Goal: Information Seeking & Learning: Learn about a topic

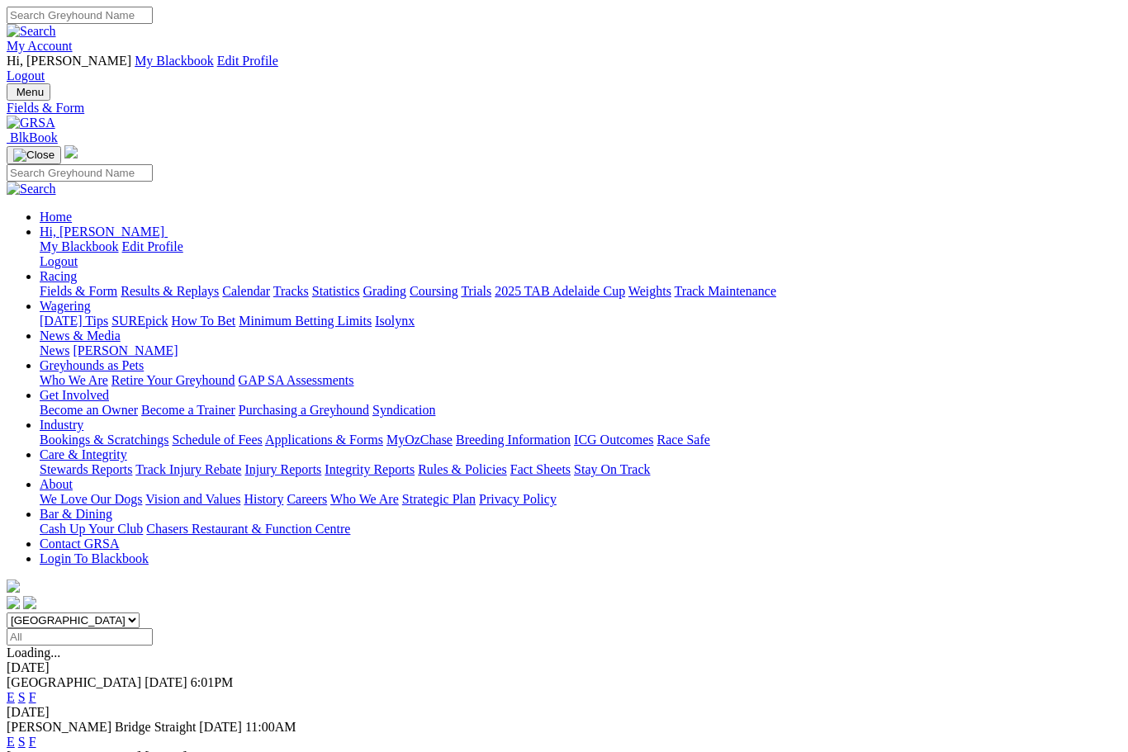
click at [36, 735] on link "F" at bounding box center [32, 742] width 7 height 14
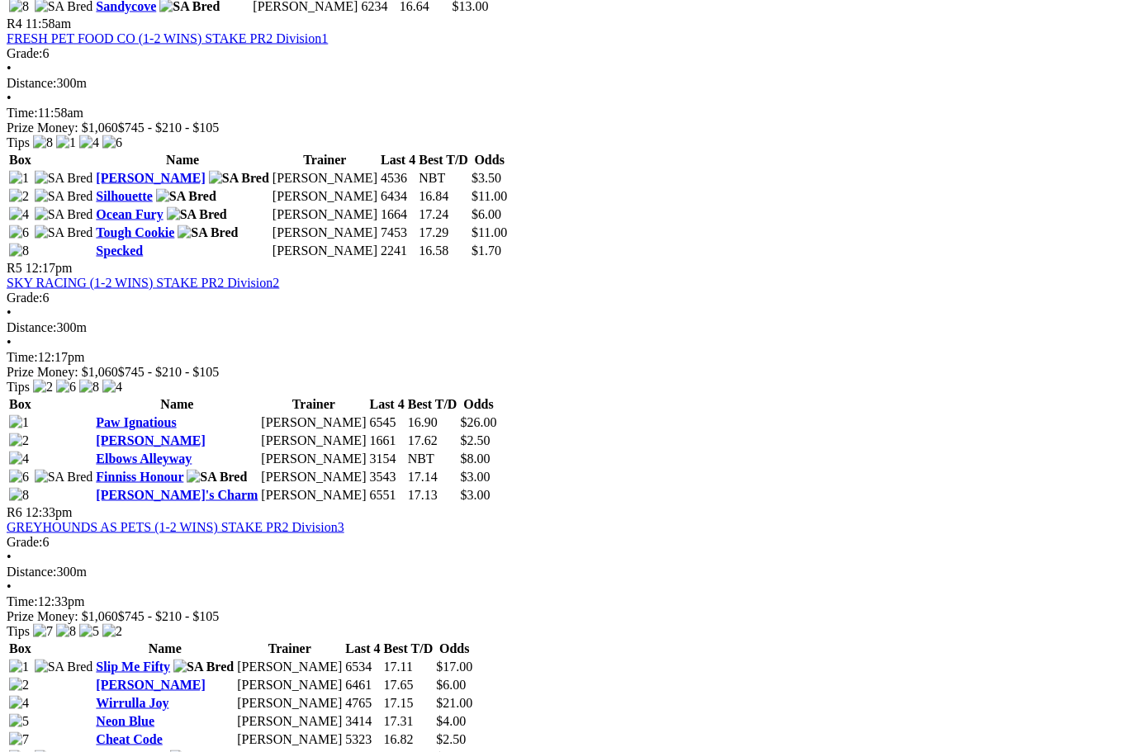
scroll to position [1722, 0]
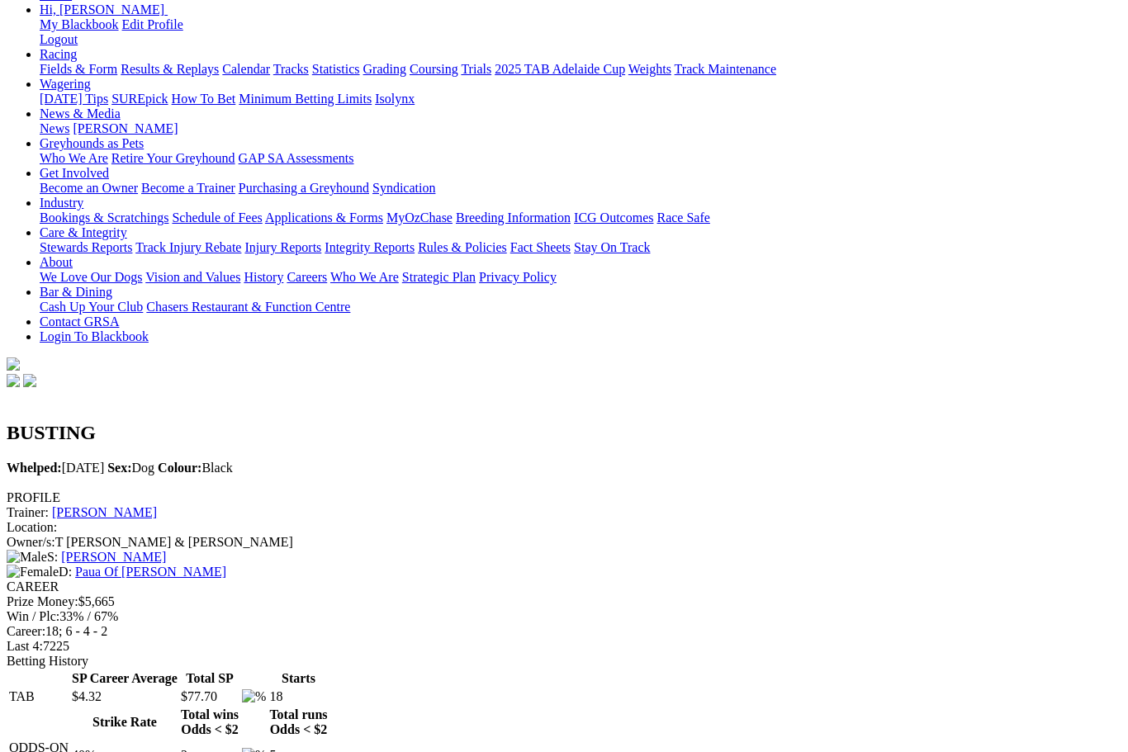
scroll to position [221, 0]
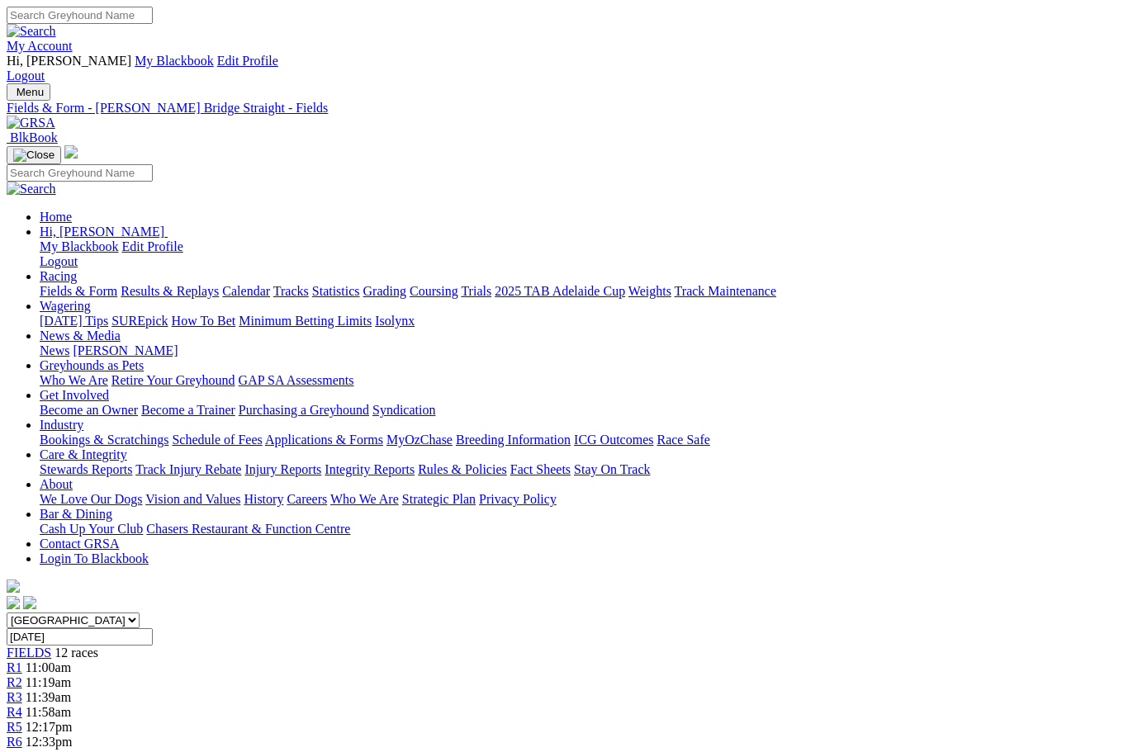
scroll to position [1778, 0]
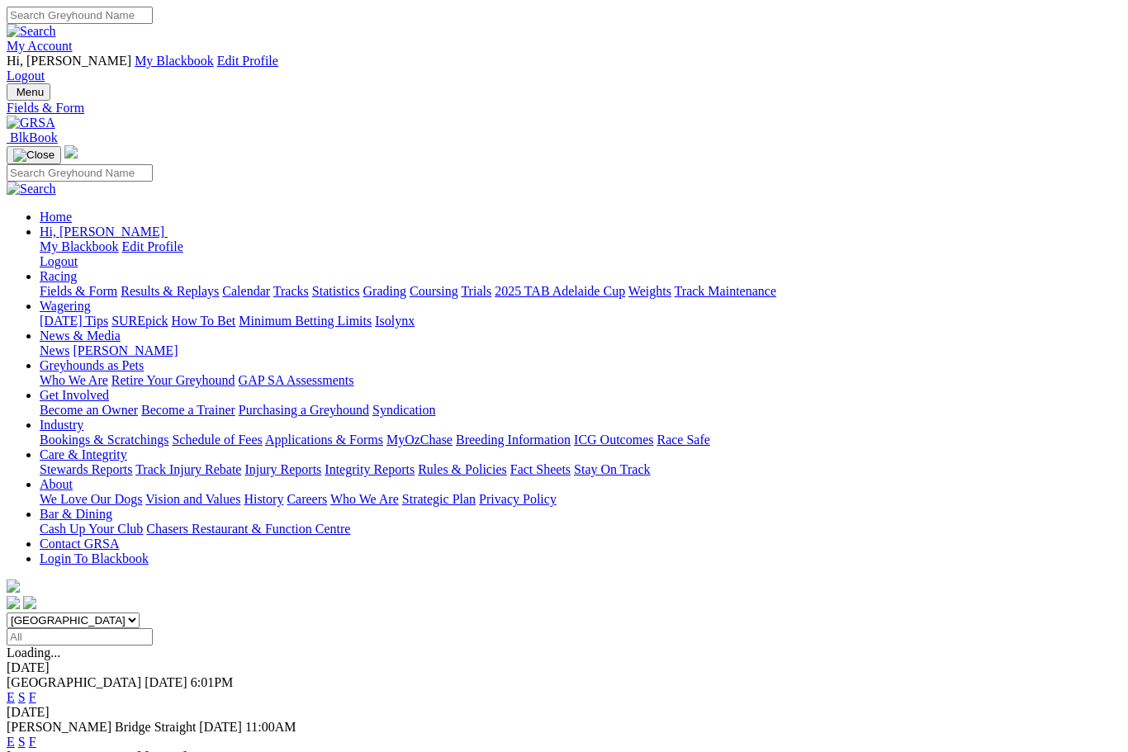
click at [36, 690] on link "F" at bounding box center [32, 697] width 7 height 14
